Goal: Task Accomplishment & Management: Complete application form

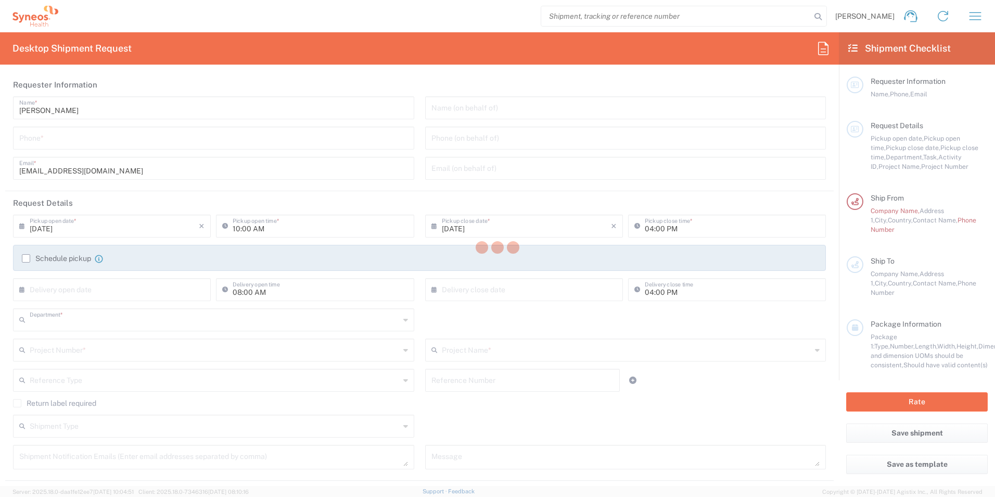
type input "3235"
type input "[GEOGRAPHIC_DATA]"
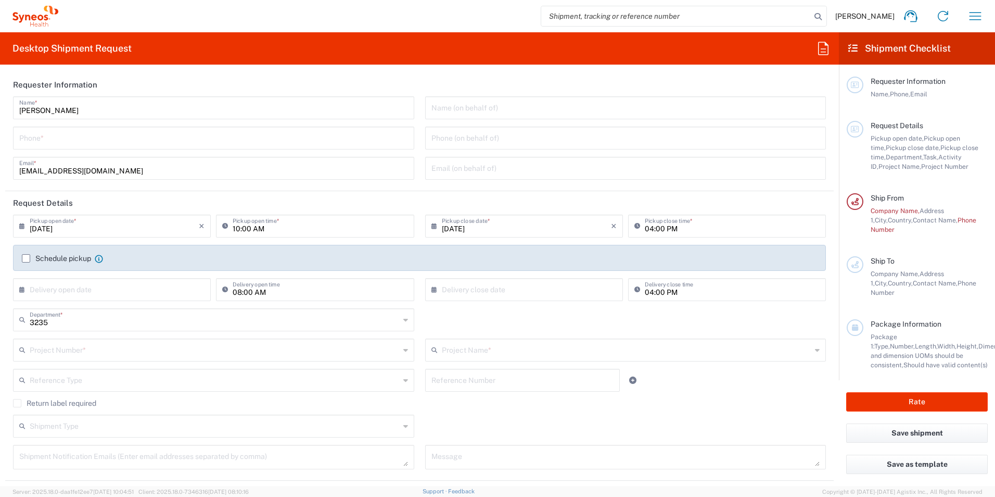
type input "Syneos Health Romania S.R.L"
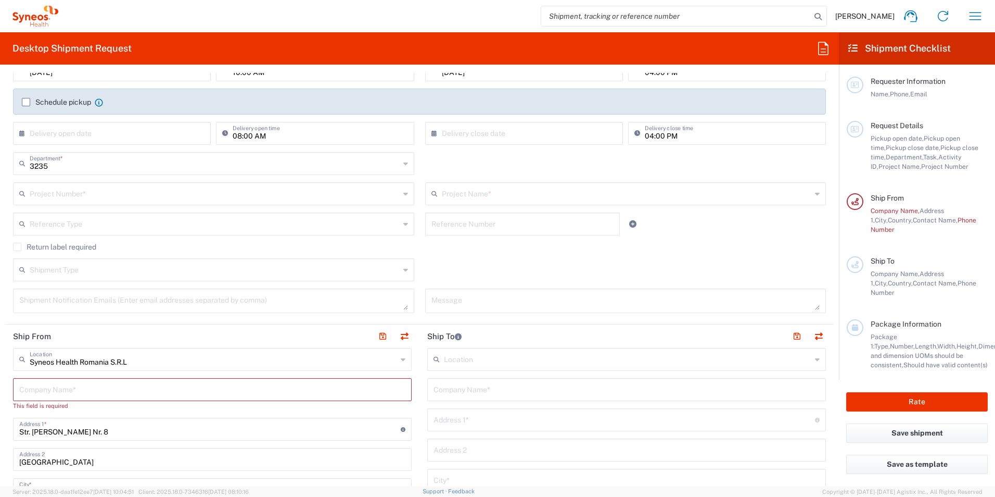
scroll to position [416, 0]
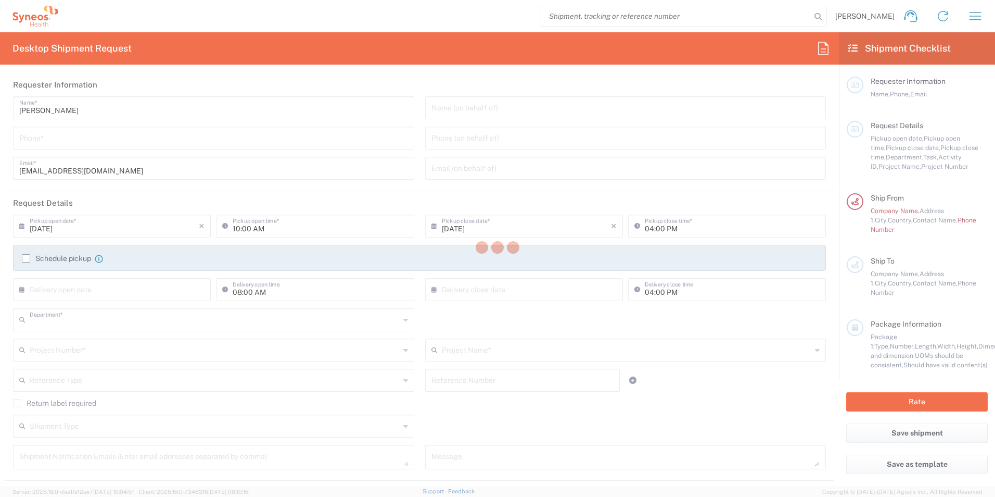
type input "3235"
type input "Syneos Health Romania S.R.L"
type input "[GEOGRAPHIC_DATA]"
